Goal: Transaction & Acquisition: Purchase product/service

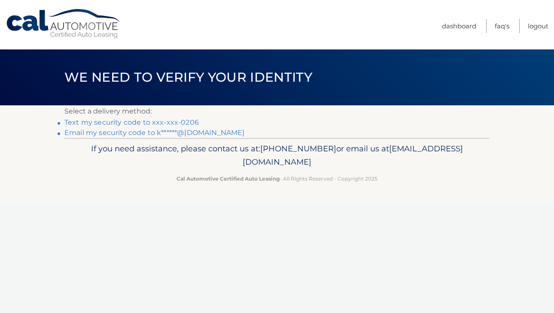
click at [183, 122] on link "Text my security code to xxx-xxx-0206" at bounding box center [131, 122] width 135 height 8
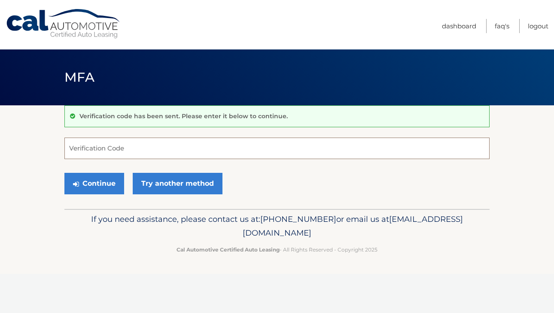
click at [174, 150] on input "Verification Code" at bounding box center [276, 148] width 425 height 21
type input "239911"
click at [106, 184] on button "Continue" at bounding box center [94, 183] width 60 height 21
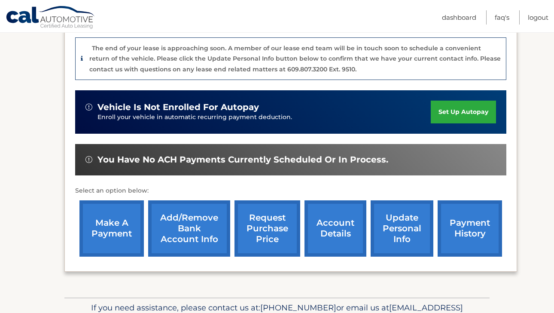
scroll to position [239, 0]
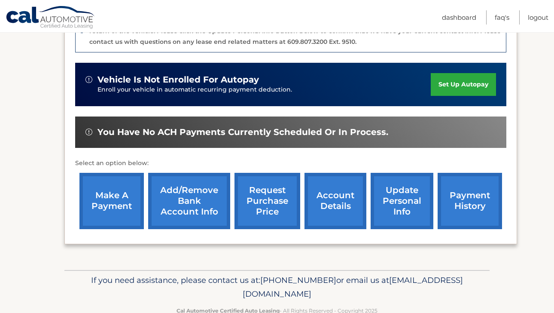
click at [113, 205] on link "make a payment" at bounding box center [112, 201] width 64 height 56
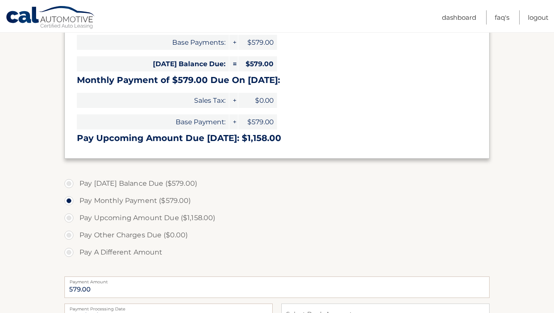
scroll to position [159, 0]
click at [72, 183] on label "Pay Today's Balance Due ($579.00)" at bounding box center [276, 182] width 425 height 17
click at [72, 183] on input "Pay Today's Balance Due ($579.00)" at bounding box center [72, 181] width 9 height 14
radio input "true"
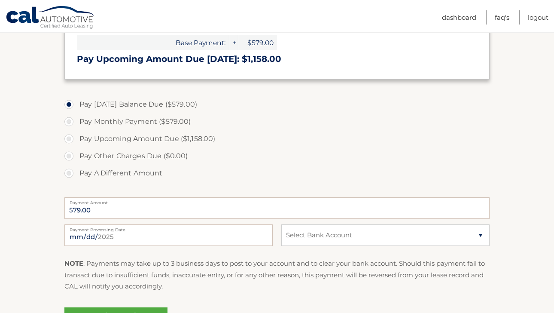
scroll to position [272, 0]
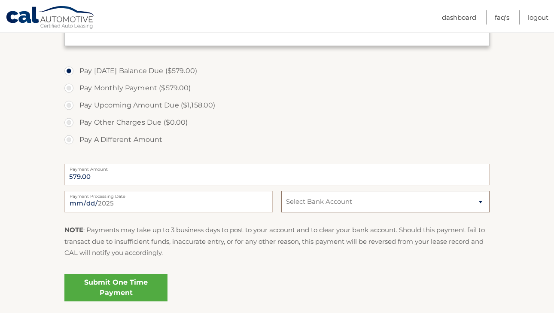
click at [328, 200] on select "Select Bank Account Checking UMB, NA *****0052 Checking WELLS FARGO BANK *****8…" at bounding box center [385, 201] width 208 height 21
click at [281, 191] on select "Select Bank Account Checking UMB, NA *****0052 Checking WELLS FARGO BANK *****8…" at bounding box center [385, 201] width 208 height 21
click at [328, 201] on select "Select Bank Account Checking UMB, NA *****0052 Checking WELLS FARGO BANK *****8…" at bounding box center [385, 201] width 208 height 21
select select "ODcyMTE4MTAtYmMyOC00YzYwLTg0NjQtMzZmOWMxNTAxNDcw"
click at [281, 191] on select "Select Bank Account Checking UMB, NA *****0052 Checking WELLS FARGO BANK *****8…" at bounding box center [385, 201] width 208 height 21
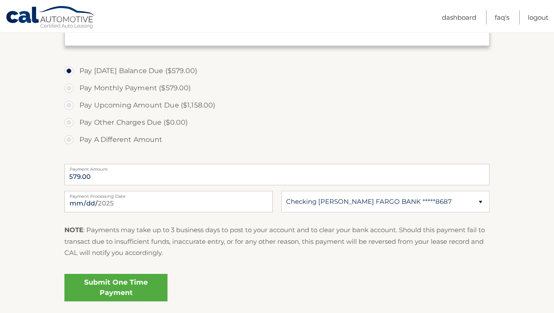
click at [132, 291] on link "Submit One Time Payment" at bounding box center [115, 288] width 103 height 28
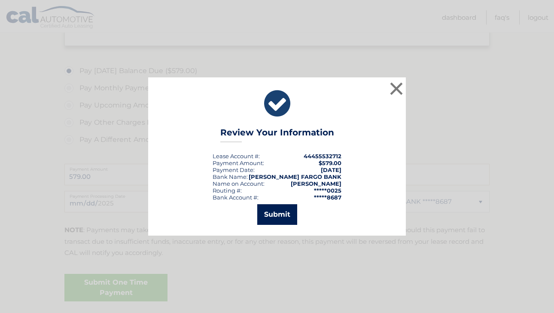
click at [283, 215] on button "Submit" at bounding box center [277, 214] width 40 height 21
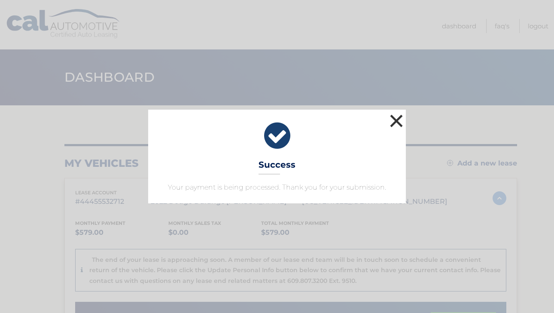
click at [397, 121] on button "×" at bounding box center [396, 120] width 17 height 17
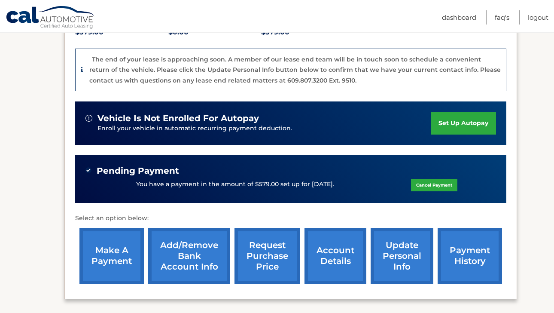
scroll to position [203, 0]
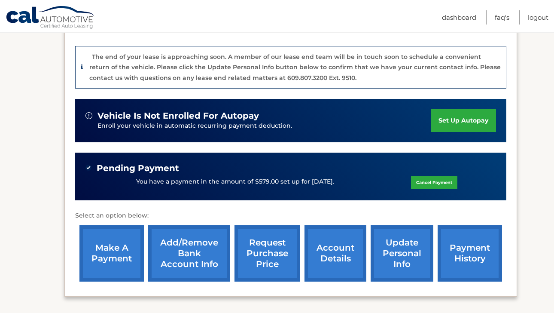
click at [318, 259] on link "account details" at bounding box center [336, 253] width 62 height 56
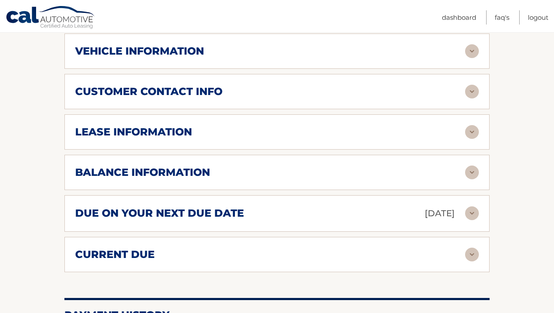
scroll to position [447, 0]
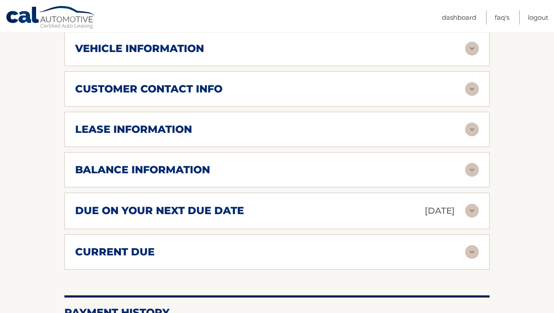
click at [471, 122] on img at bounding box center [472, 129] width 14 height 14
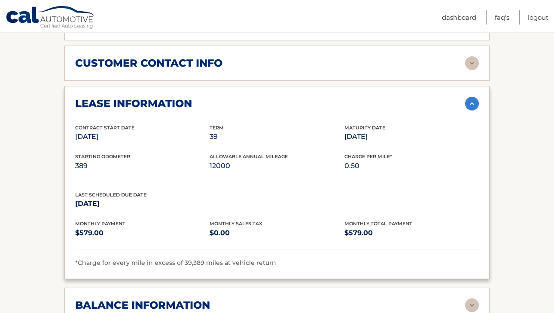
scroll to position [474, 0]
click at [471, 96] on img at bounding box center [472, 103] width 14 height 14
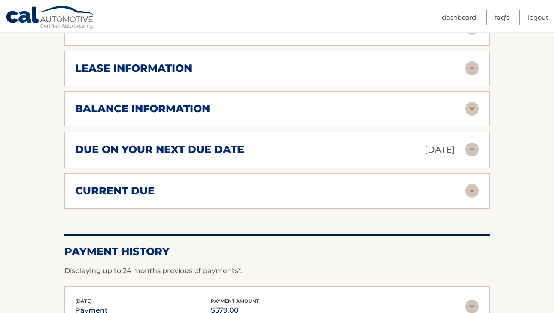
scroll to position [506, 0]
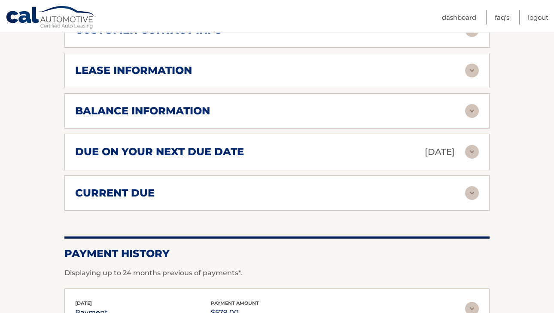
click at [473, 145] on img at bounding box center [472, 152] width 14 height 14
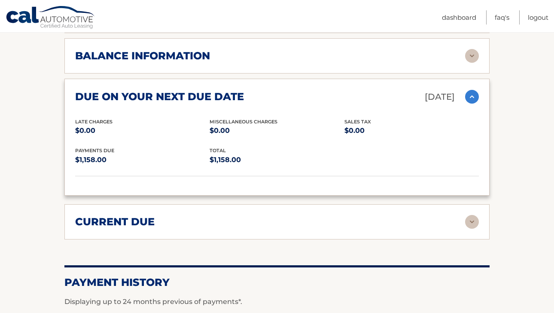
scroll to position [560, 0]
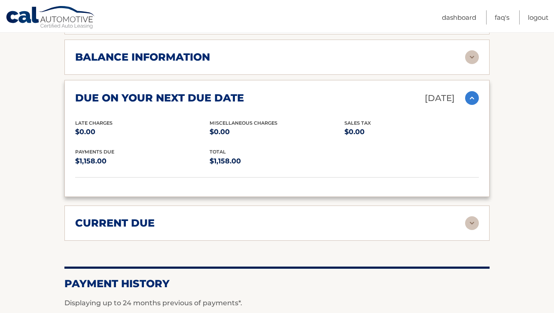
click at [476, 216] on img at bounding box center [472, 223] width 14 height 14
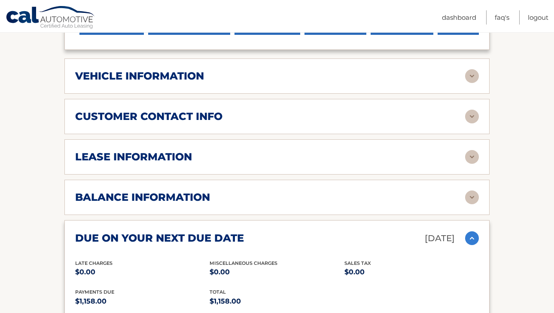
scroll to position [406, 0]
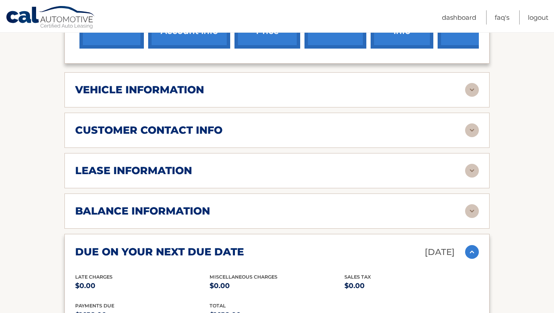
click at [471, 164] on img at bounding box center [472, 171] width 14 height 14
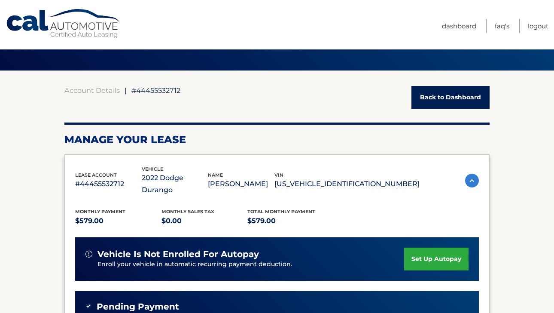
scroll to position [0, 0]
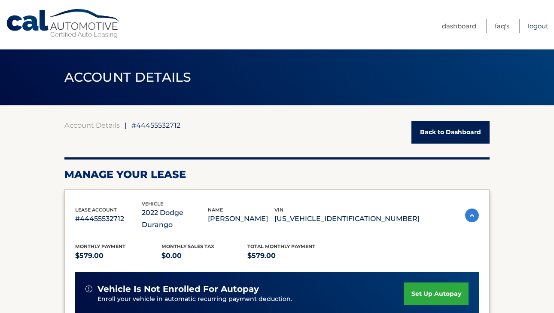
click at [538, 23] on link "Logout" at bounding box center [538, 26] width 21 height 14
